Goal: Transaction & Acquisition: Purchase product/service

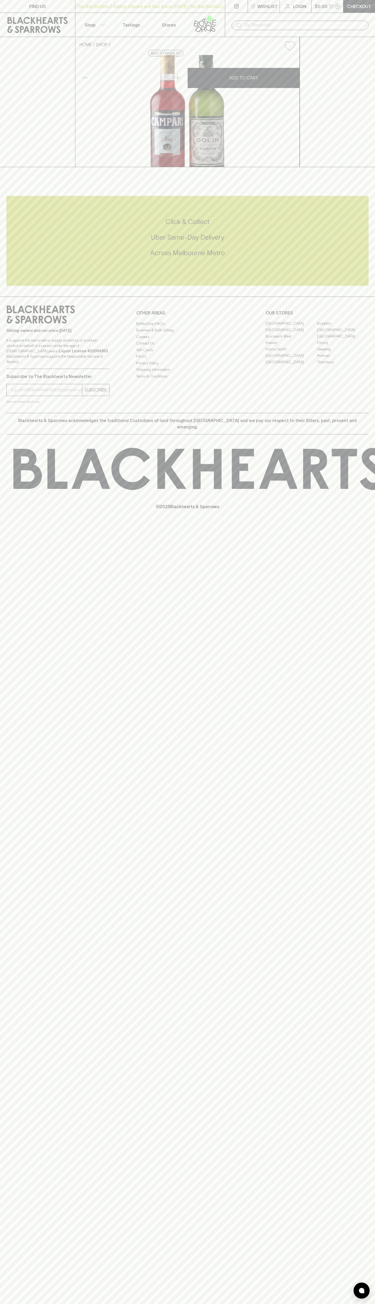
click at [273, 24] on input "text" at bounding box center [305, 25] width 120 height 9
click at [368, 1021] on div "FIND US | No Bad Bottles | Sibling Owned and Run Since 2006 | No Bad Bottles | …" at bounding box center [187, 652] width 375 height 1304
click at [226, 1304] on html "FIND US | No Bad Bottles | Sibling Owned and Run Since 2006 | No Bad Bottles | …" at bounding box center [187, 652] width 375 height 1304
click at [5, 1107] on div "FIND US | No Bad Bottles | Sibling Owned and Run Since 2006 | No Bad Bottles | …" at bounding box center [187, 652] width 375 height 1304
